Goal: Task Accomplishment & Management: Manage account settings

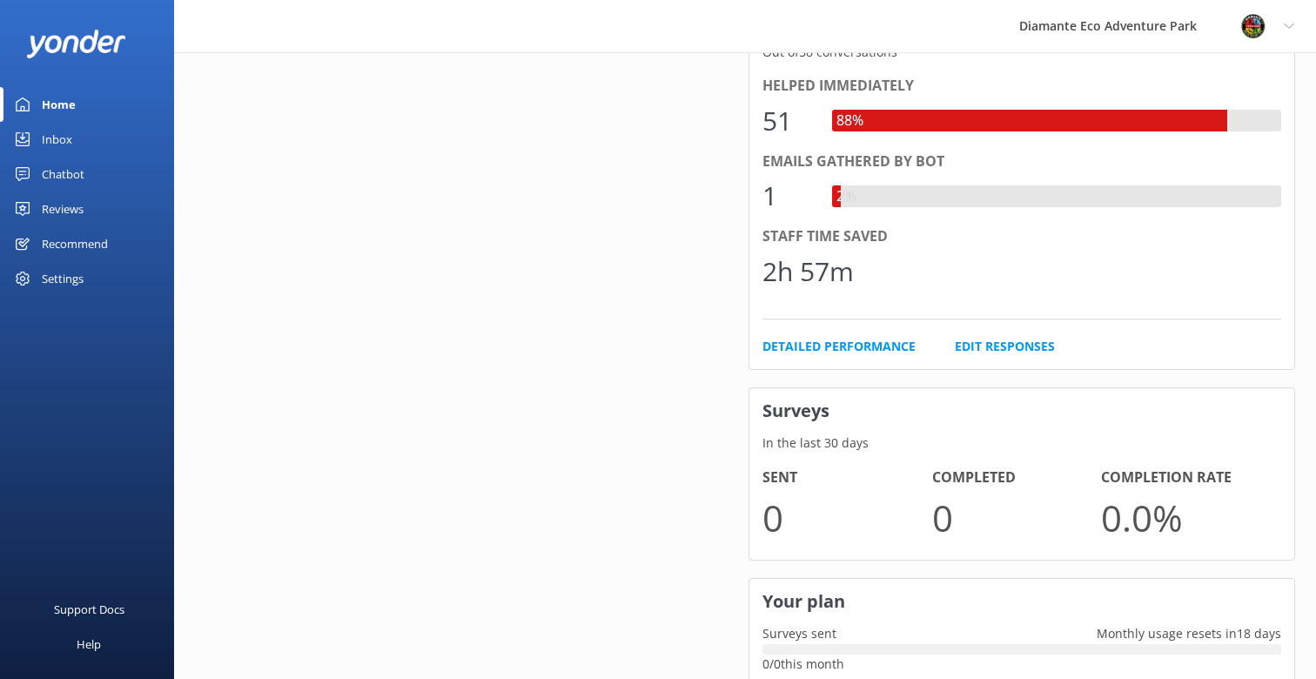
click at [48, 130] on div "Inbox" at bounding box center [57, 139] width 30 height 35
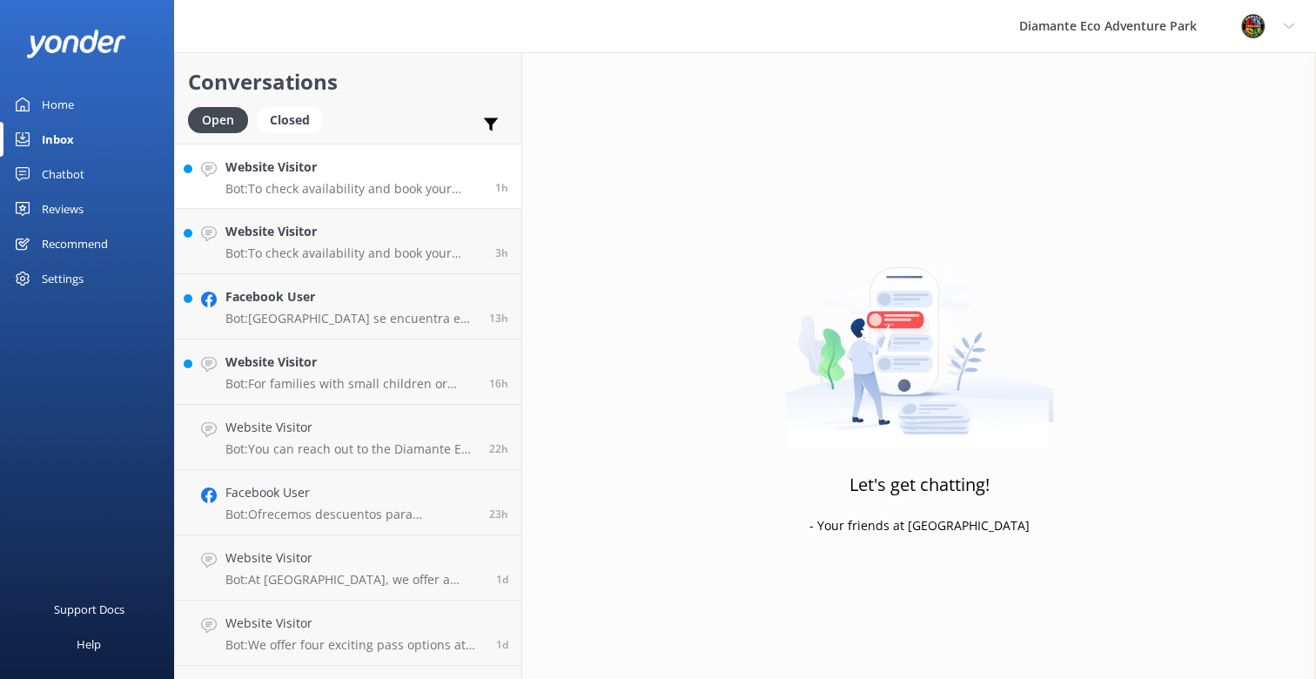
click at [296, 173] on h4 "Website Visitor" at bounding box center [353, 167] width 257 height 19
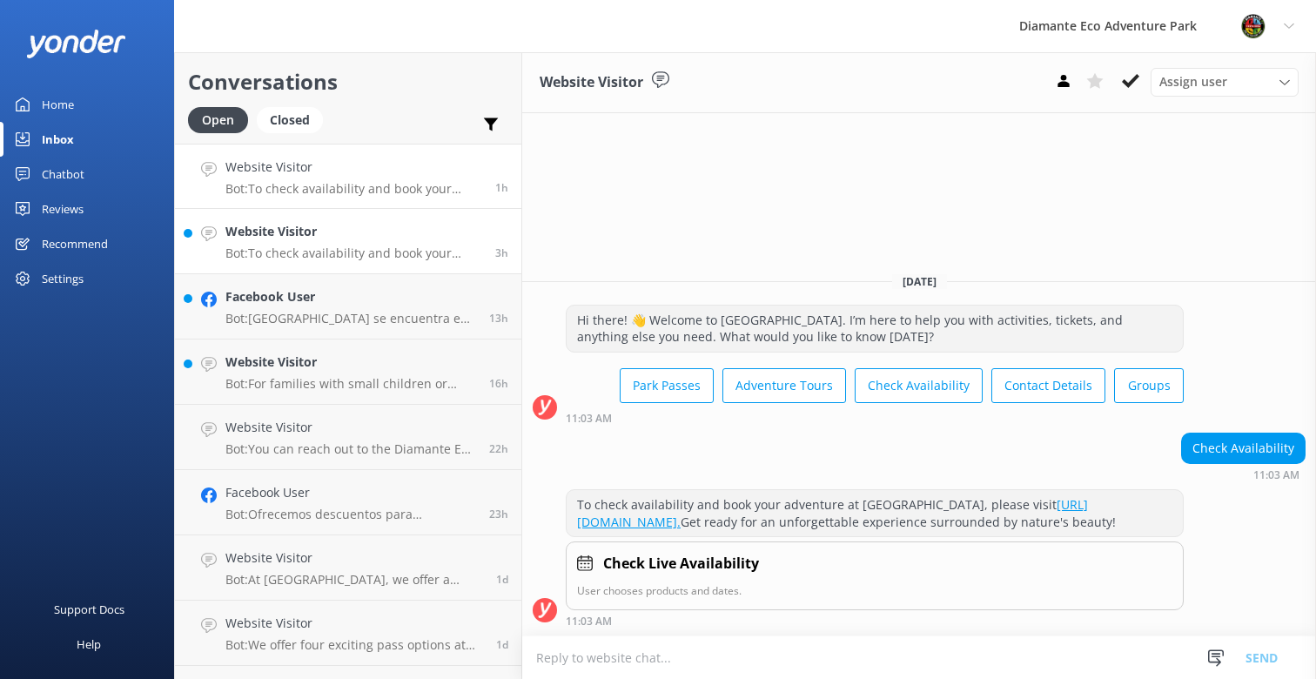
click at [288, 240] on h4 "Website Visitor" at bounding box center [353, 231] width 257 height 19
click at [281, 303] on h4 "Facebook User" at bounding box center [350, 296] width 251 height 19
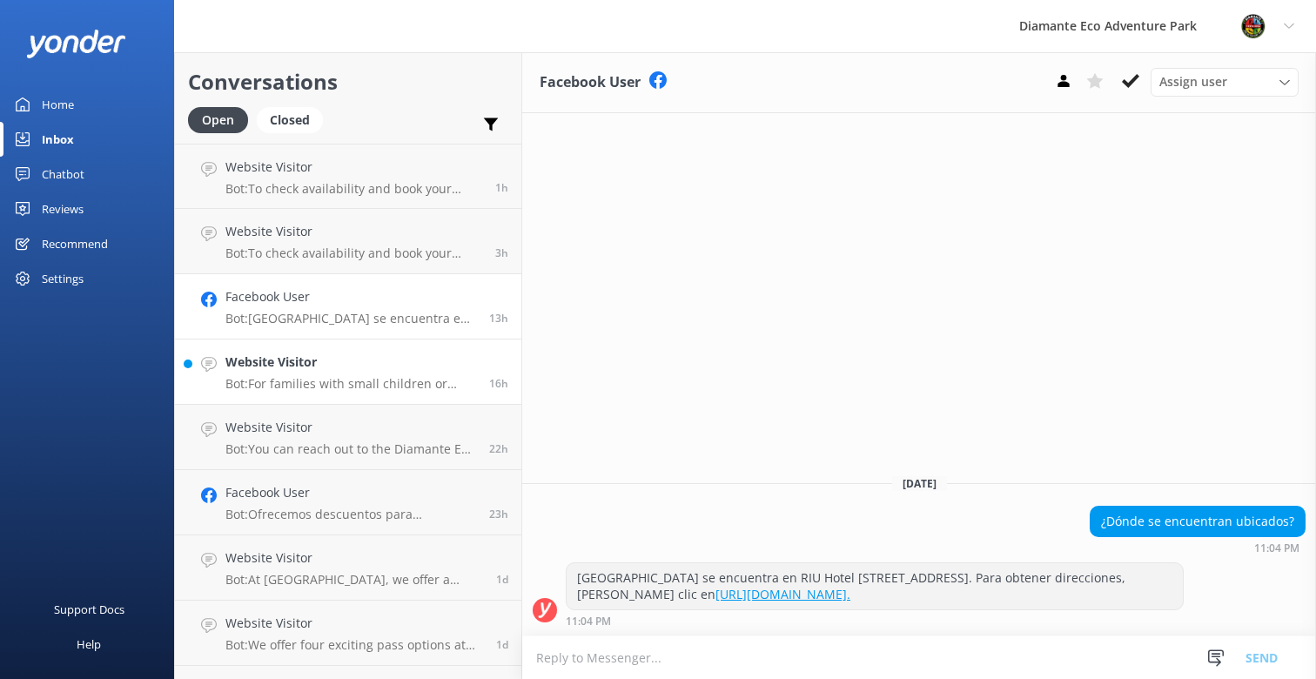
click at [286, 373] on div "Website Visitor Bot: For families with small children or toddlers, I recommend …" at bounding box center [350, 371] width 251 height 38
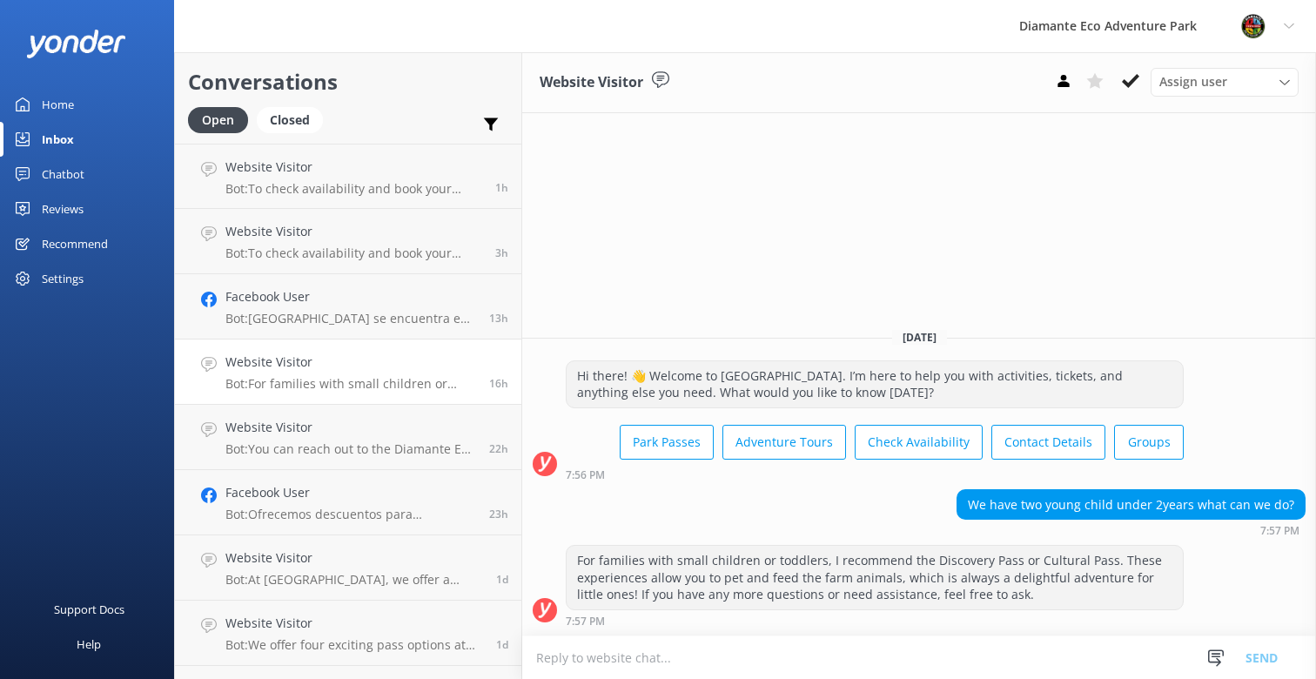
click at [64, 201] on div "Reviews" at bounding box center [63, 208] width 42 height 35
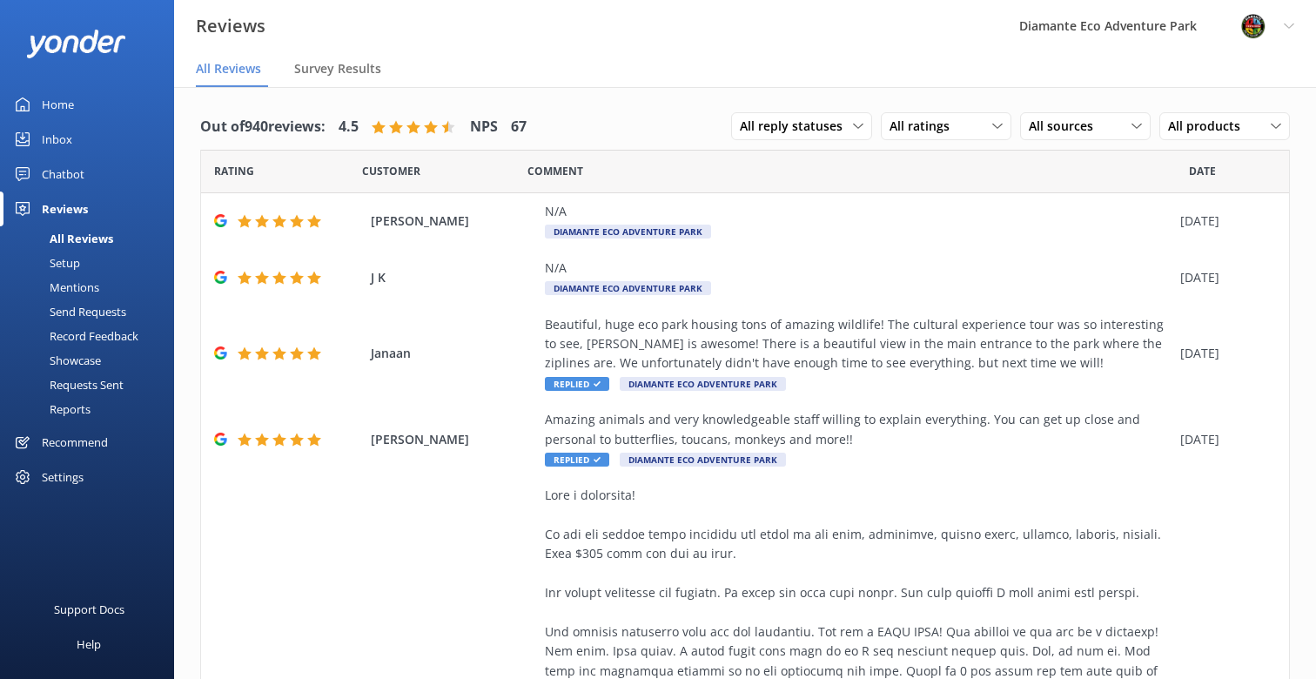
click at [76, 285] on div "Mentions" at bounding box center [54, 287] width 89 height 24
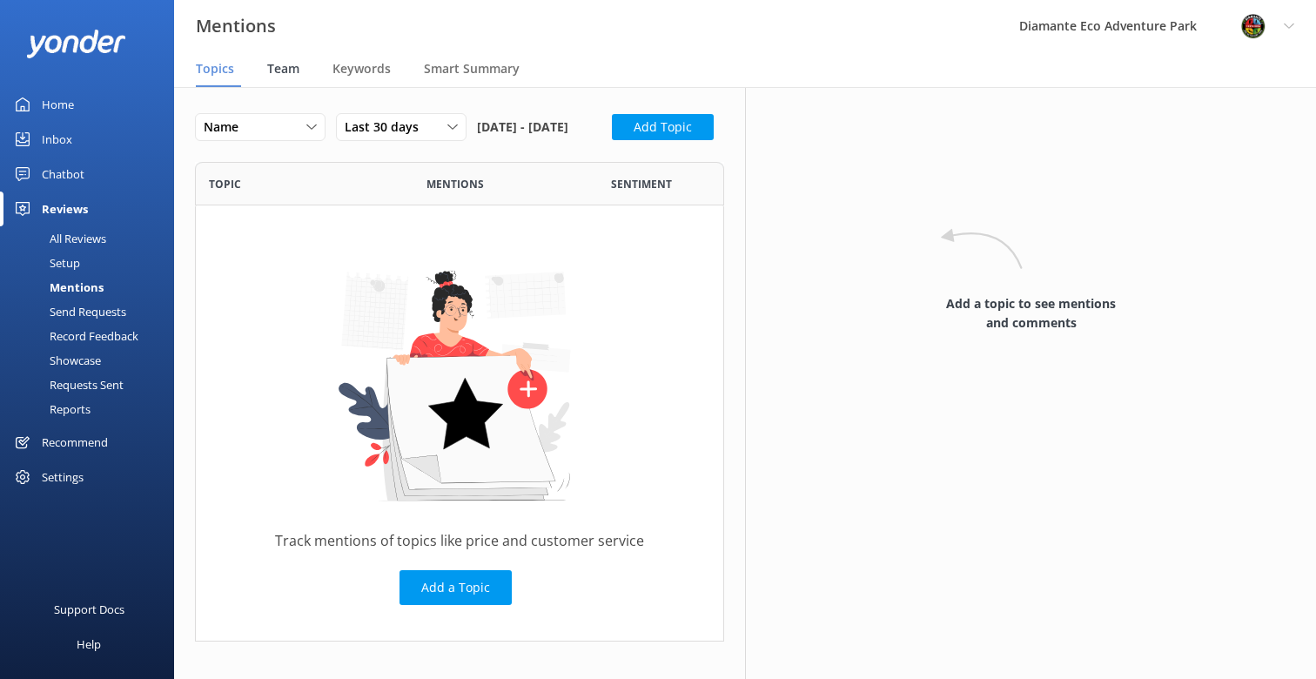
click at [279, 63] on span "Team" at bounding box center [283, 68] width 32 height 17
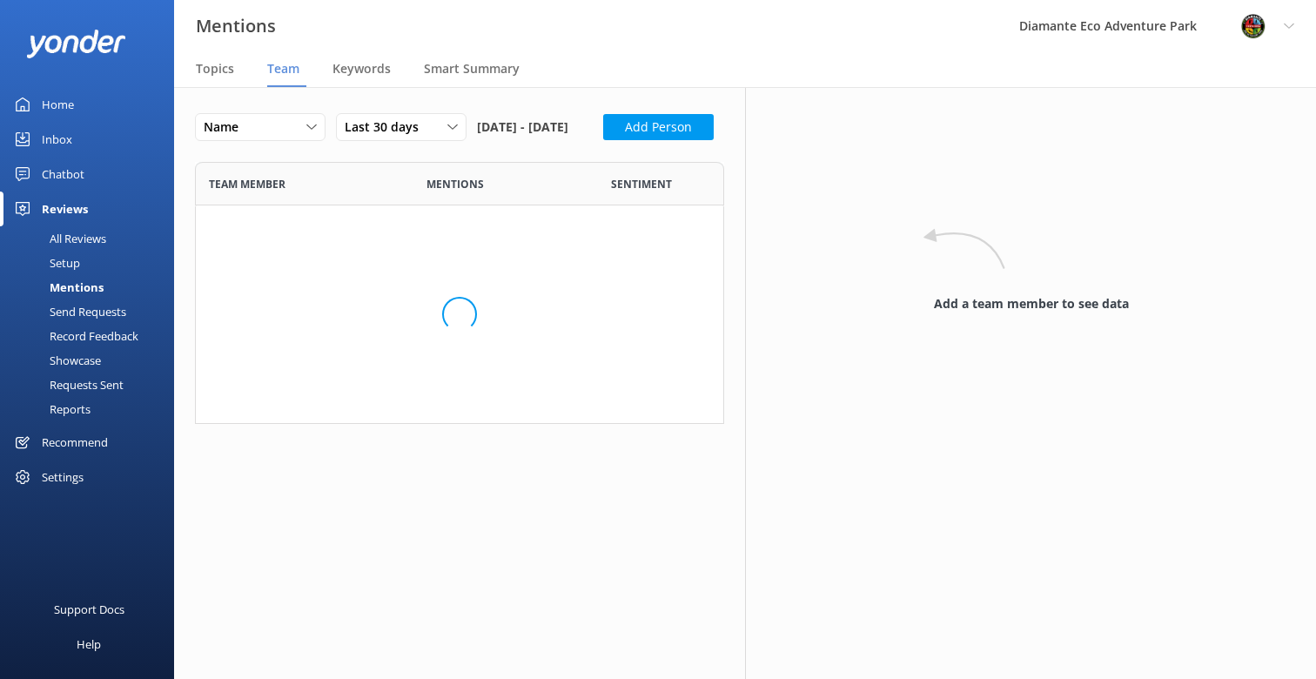
scroll to position [540, 529]
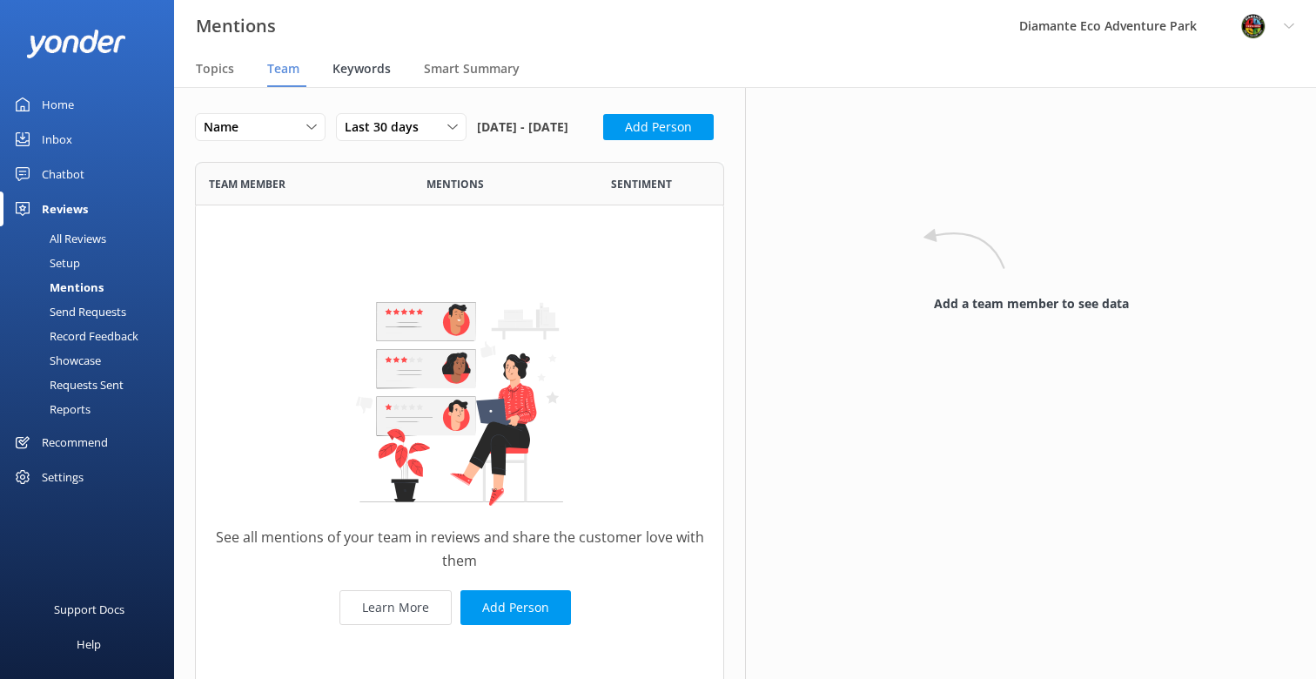
click at [357, 70] on span "Keywords" at bounding box center [361, 68] width 58 height 17
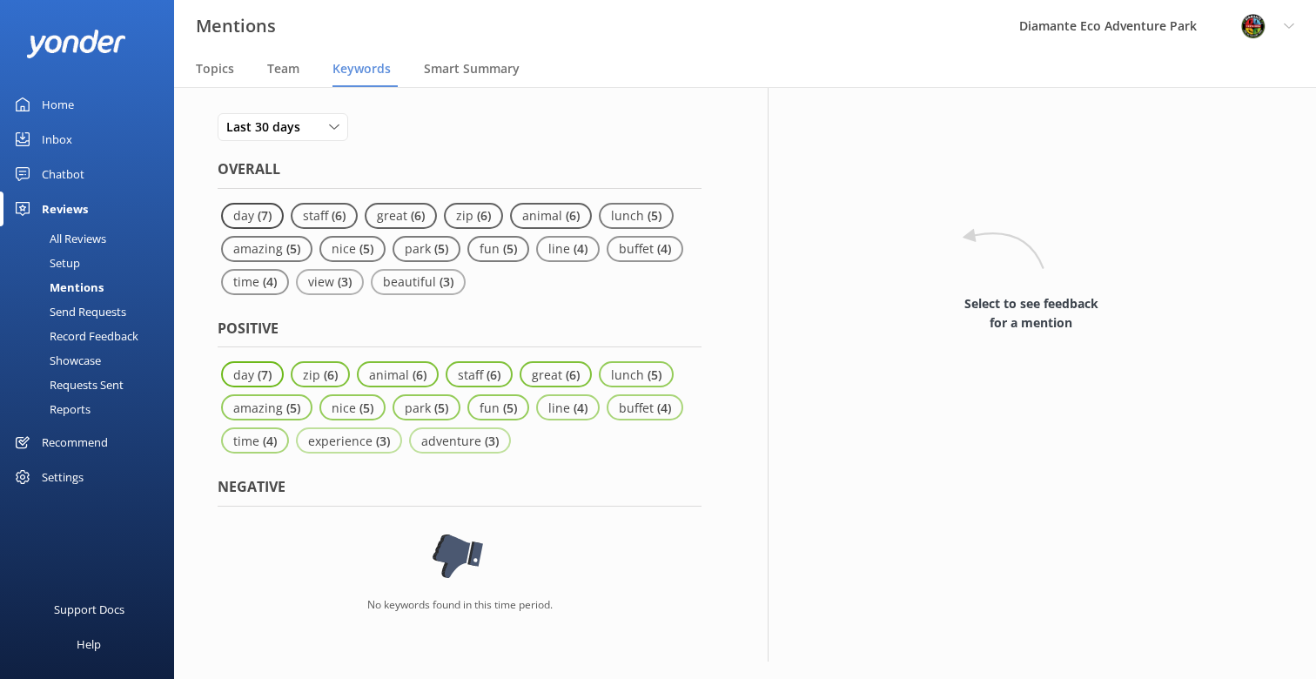
click at [416, 75] on nav "Topics Team Keywords Smart Summary" at bounding box center [745, 69] width 1142 height 35
click at [445, 70] on span "Smart Summary" at bounding box center [472, 68] width 96 height 17
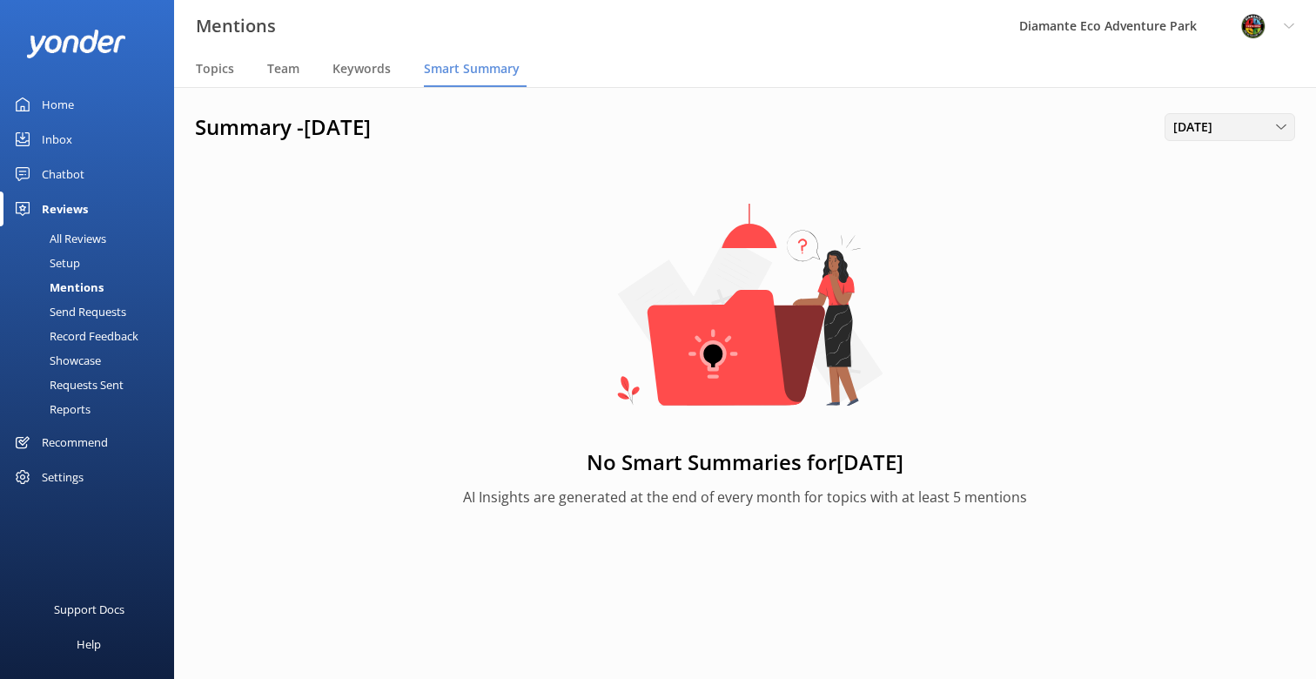
click at [1223, 120] on span "[DATE]" at bounding box center [1198, 126] width 50 height 19
click at [960, 215] on div "No Smart Summaries for [DATE] AI Insights are generated at the end of every mon…" at bounding box center [745, 365] width 1100 height 393
